Goal: Task Accomplishment & Management: Complete application form

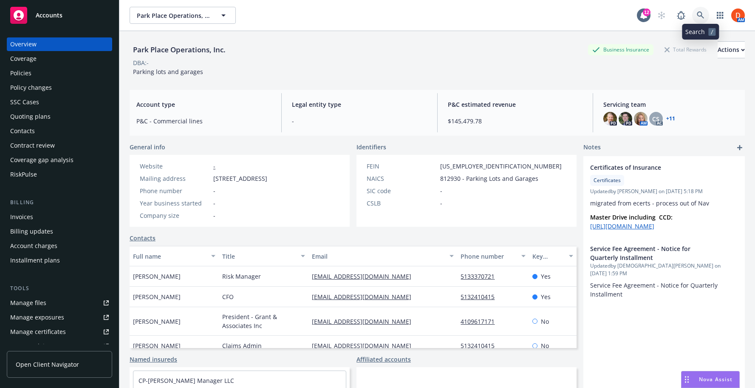
click at [699, 14] on icon at bounding box center [701, 15] width 8 height 8
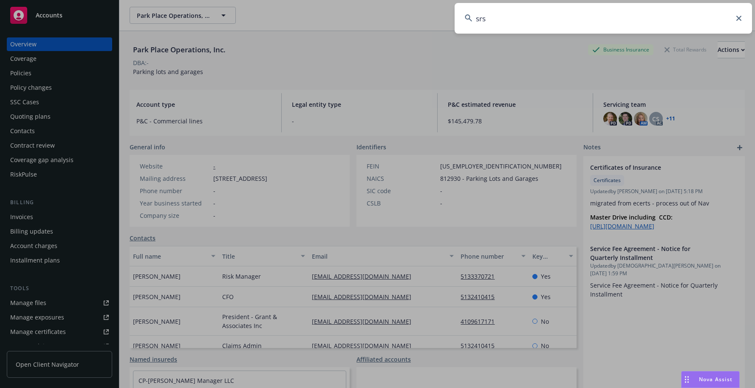
type input "srsc"
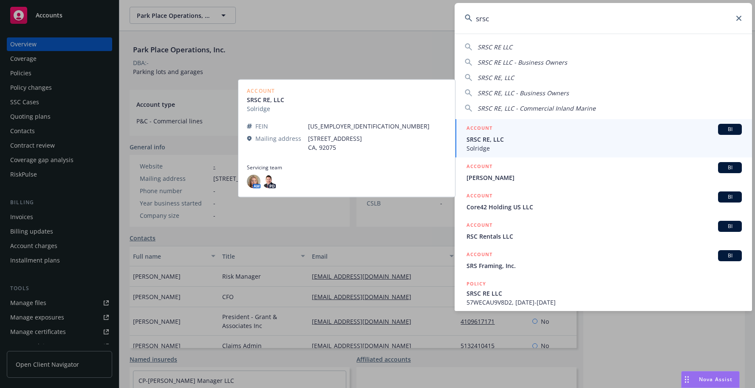
click at [540, 139] on span "SRSC RE, LLC" at bounding box center [604, 139] width 275 height 9
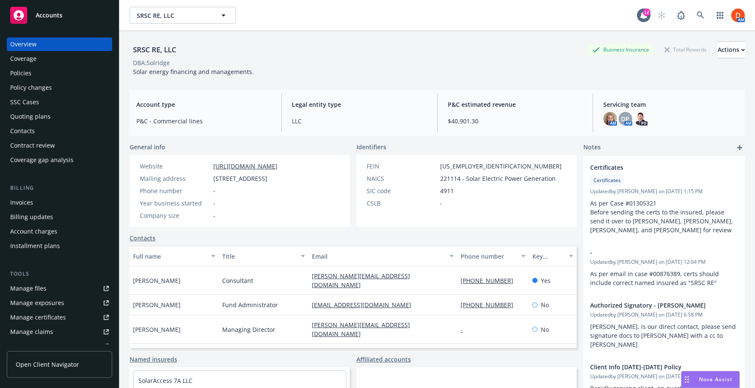
click at [59, 119] on div "Quoting plans" at bounding box center [59, 117] width 99 height 14
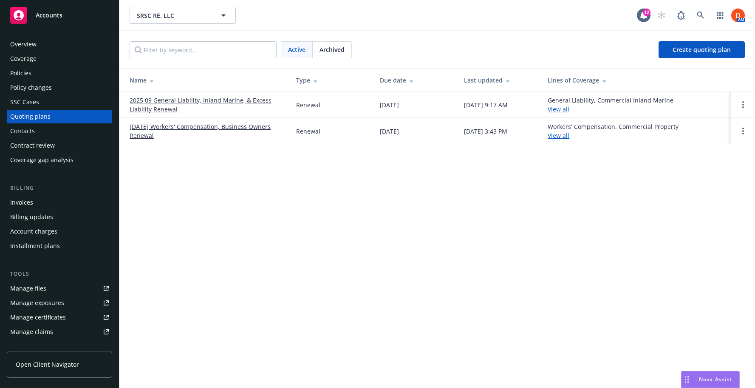
click at [170, 106] on link "2025 09 General Liability, Inland Marine, & Excess Liability Renewal" at bounding box center [206, 105] width 153 height 18
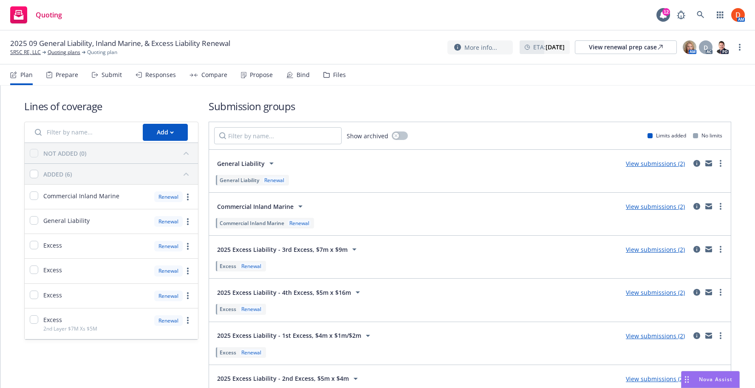
click at [116, 72] on div "Submit" at bounding box center [112, 74] width 20 height 7
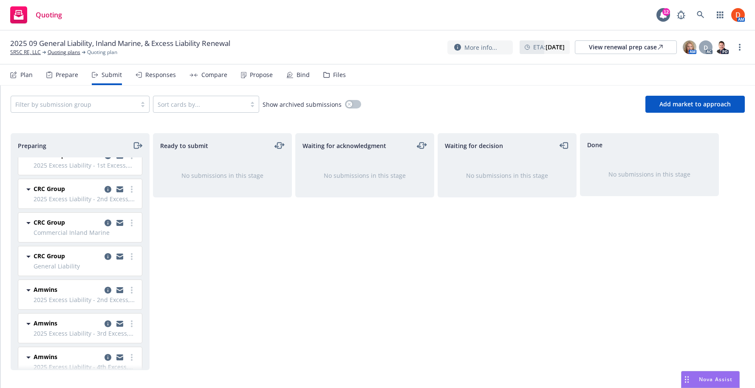
scroll to position [81, 0]
click at [133, 256] on link "more" at bounding box center [132, 255] width 10 height 10
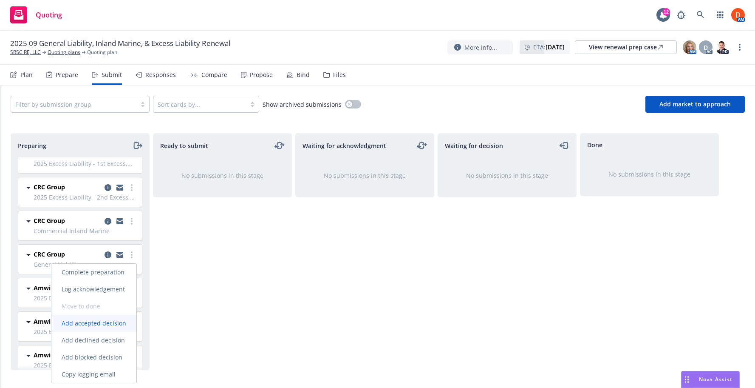
click at [111, 325] on span "Add accepted decision" at bounding box center [93, 323] width 85 height 8
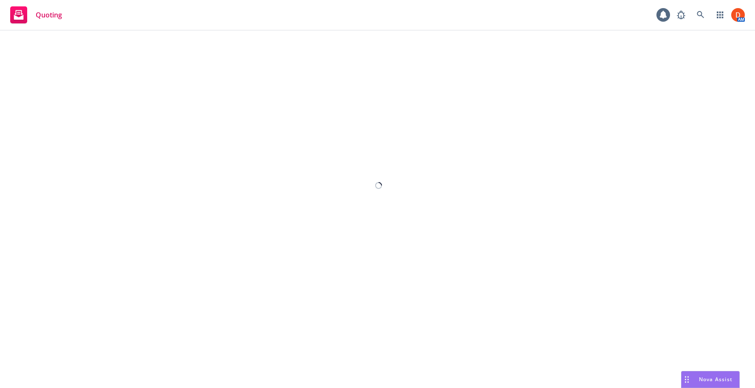
select select "12"
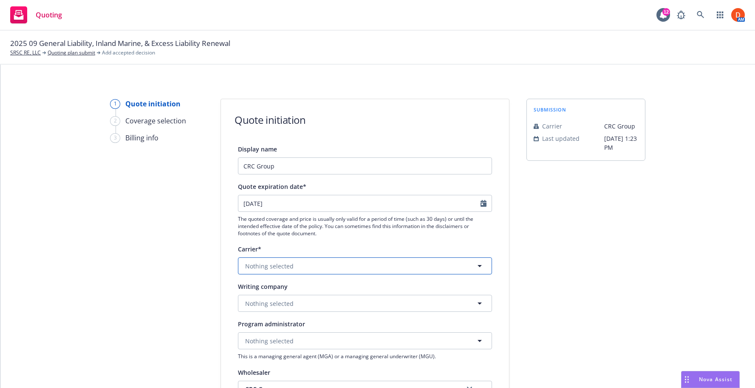
click at [299, 263] on button "Nothing selected" at bounding box center [365, 265] width 254 height 17
type input "kinsal"
click at [295, 315] on span "Non-appointed carrier" at bounding box center [279, 319] width 64 height 9
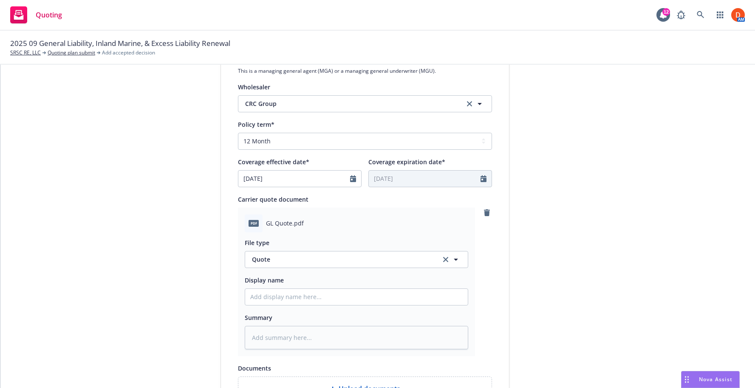
scroll to position [474, 0]
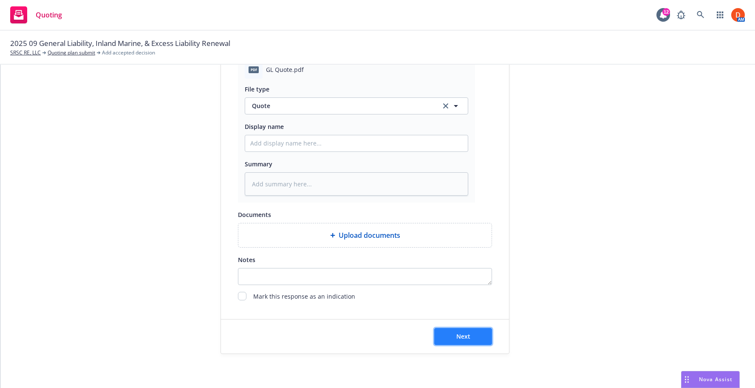
click at [467, 343] on button "Next" at bounding box center [463, 336] width 58 height 17
type textarea "x"
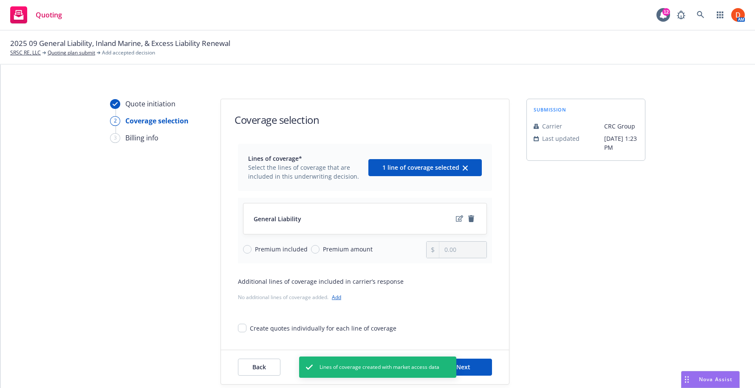
scroll to position [31, 0]
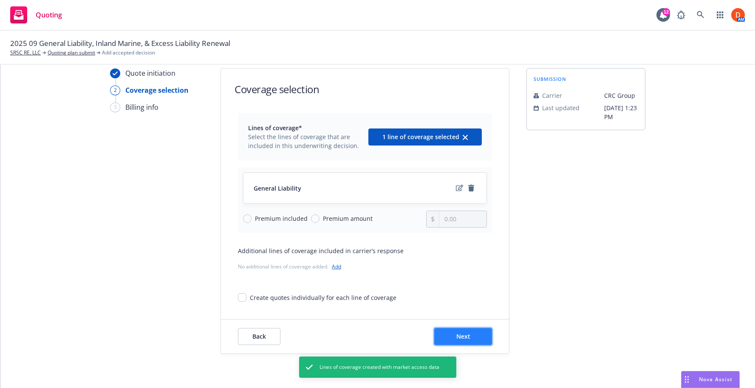
click at [473, 336] on button "Next" at bounding box center [463, 336] width 58 height 17
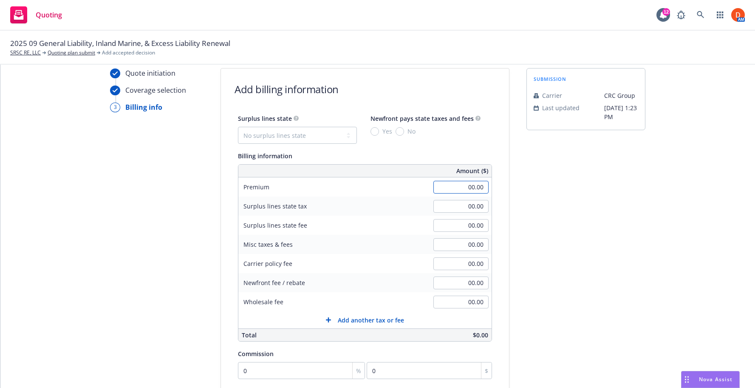
click at [471, 186] on input "00.00" at bounding box center [461, 187] width 55 height 13
type input "19,708.00"
click at [459, 299] on input "00.00" at bounding box center [461, 301] width 55 height 13
click at [551, 268] on div "submission Carrier CRC Group Last updated 8/6, 1:23 PM" at bounding box center [586, 285] width 119 height 435
type input "1,500.00"
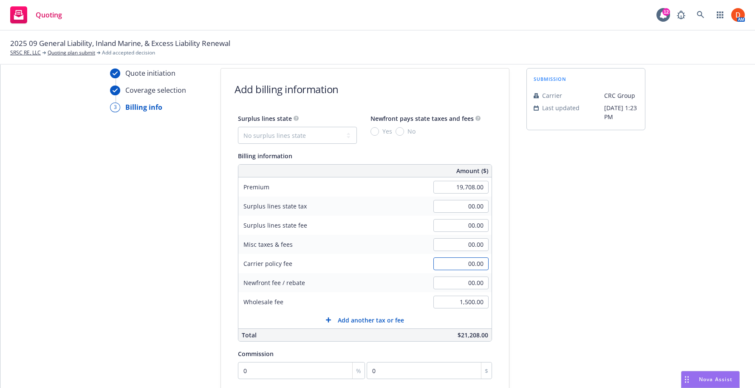
click at [479, 266] on input "00.00" at bounding box center [461, 263] width 55 height 13
click at [513, 249] on div "Quote initiation Coverage selection 3 Billing info Add billing information Surp…" at bounding box center [378, 285] width 735 height 435
type input "400.00"
click at [471, 207] on input "00.00" at bounding box center [461, 206] width 55 height 13
type input "603.24"
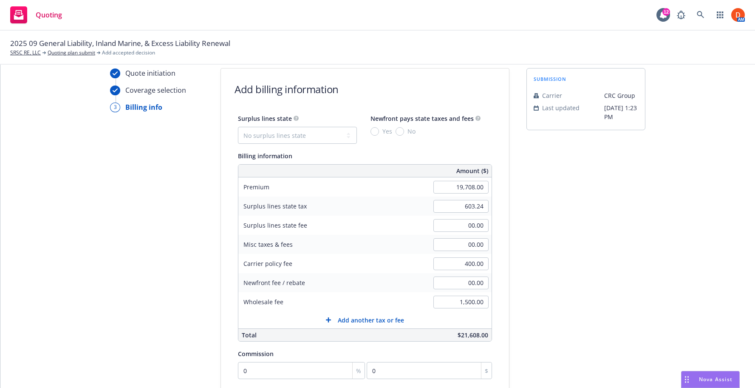
click at [576, 243] on div "submission Carrier CRC Group Last updated 8/6, 1:23 PM" at bounding box center [586, 285] width 119 height 435
click at [469, 226] on input "00.00" at bounding box center [461, 225] width 55 height 13
type input "36.19"
click at [502, 236] on div "Surplus lines state No surplus lines state Alaska Alabama Arkansas Arizona Cali…" at bounding box center [365, 282] width 288 height 338
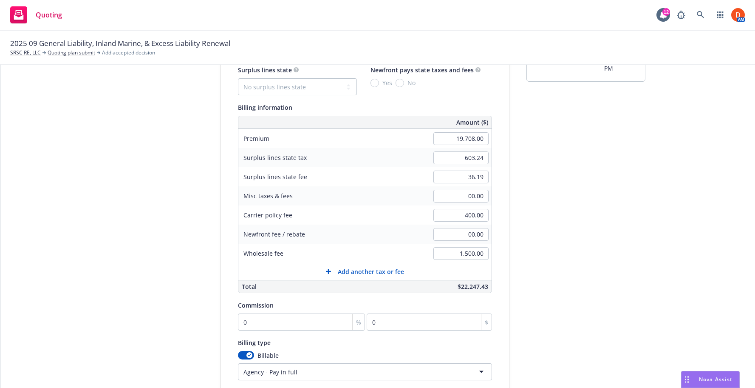
scroll to position [180, 0]
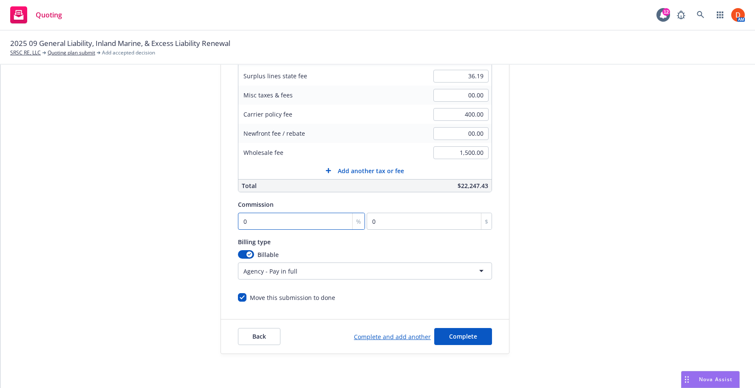
click at [286, 226] on input "0" at bounding box center [301, 221] width 127 height 17
type input "1"
type input "197.08"
type input "15"
type input "2956.2"
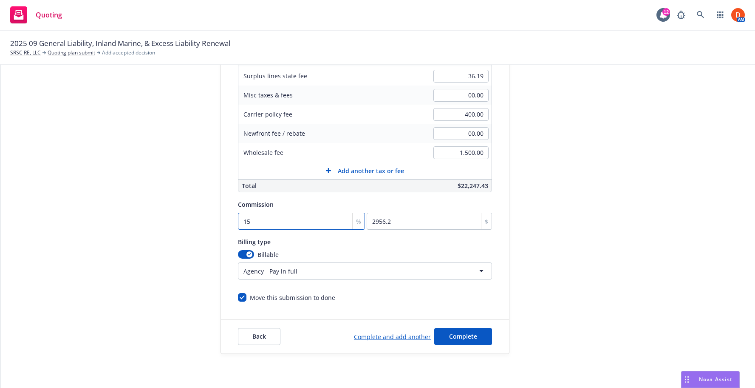
type input "15"
click at [536, 220] on div "submission Carrier CRC Group Last updated 8/6, 1:23 PM" at bounding box center [586, 136] width 119 height 435
click at [462, 332] on span "Complete" at bounding box center [463, 336] width 28 height 8
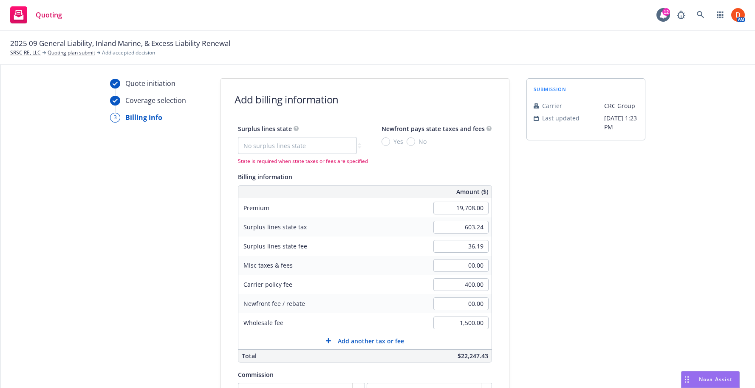
scroll to position [0, 0]
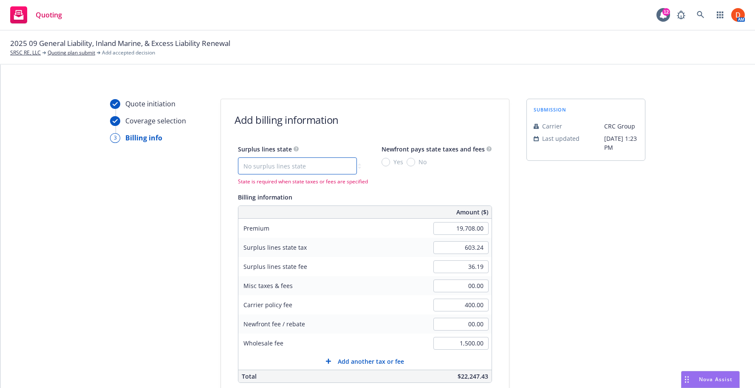
click at [323, 162] on select "No surplus lines state Alaska Alabama Arkansas Arizona California Colorado Conn…" at bounding box center [297, 165] width 119 height 17
select select "CA"
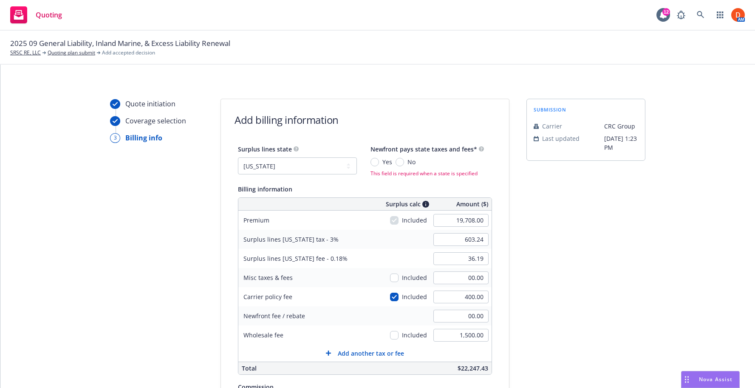
click at [544, 241] on div "submission Carrier CRC Group Last updated 8/6, 1:23 PM" at bounding box center [586, 317] width 119 height 437
click at [399, 160] on input "No" at bounding box center [400, 162] width 9 height 9
radio input "true"
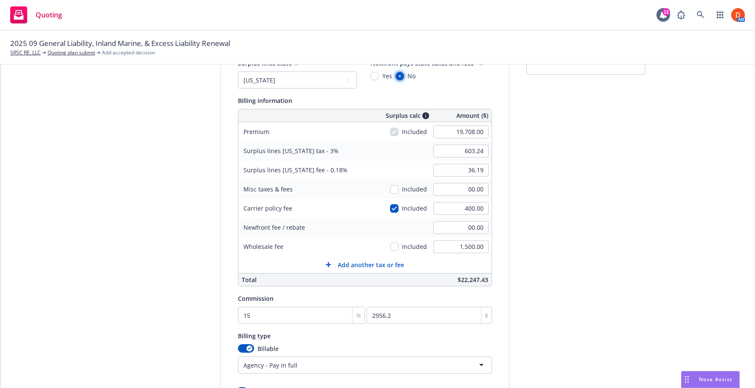
scroll to position [180, 0]
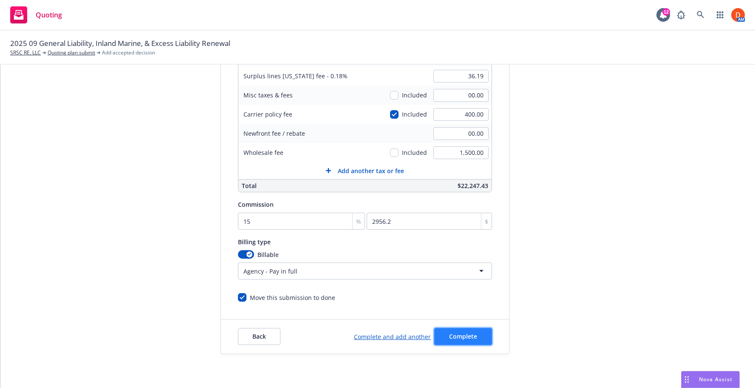
click at [447, 341] on button "Complete" at bounding box center [463, 336] width 58 height 17
